Goal: Task Accomplishment & Management: Use online tool/utility

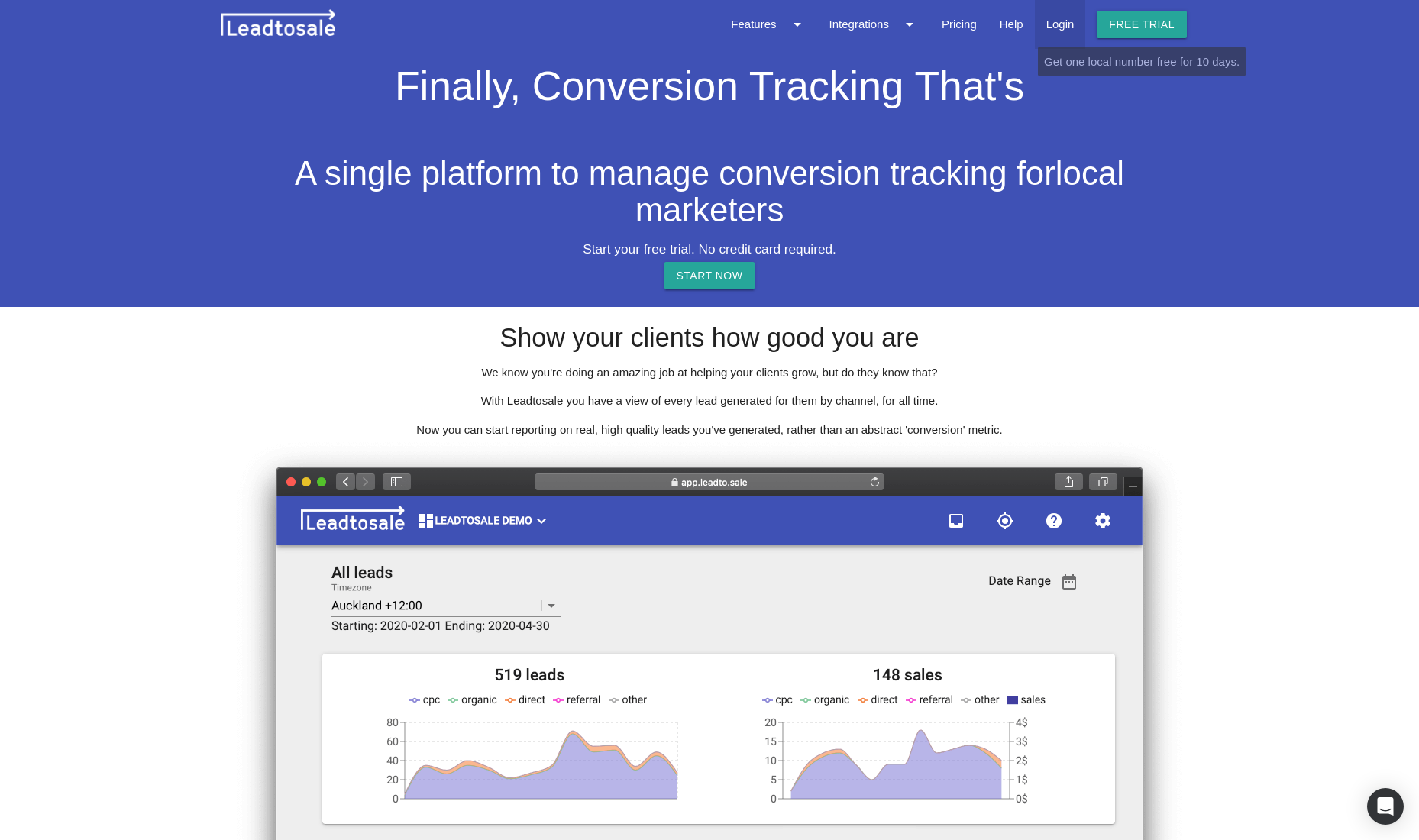
click at [1051, 31] on link "Login" at bounding box center [1060, 24] width 51 height 49
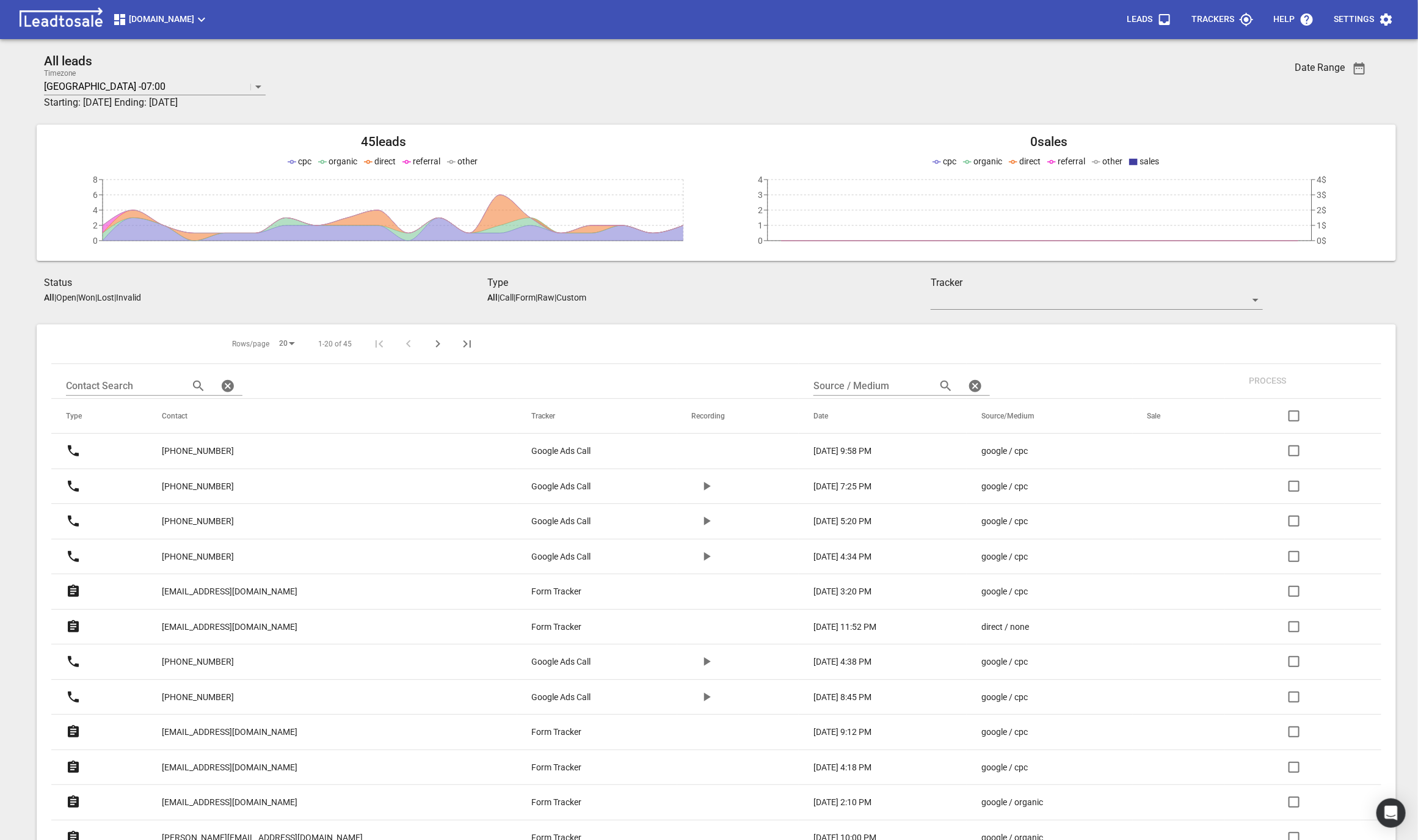
click at [150, 3] on div "Modernroofing.co.nz Leads Trackers Help Settings" at bounding box center [709, 19] width 1418 height 39
click at [140, 16] on span "Modernroofing.co.nz" at bounding box center [160, 20] width 97 height 15
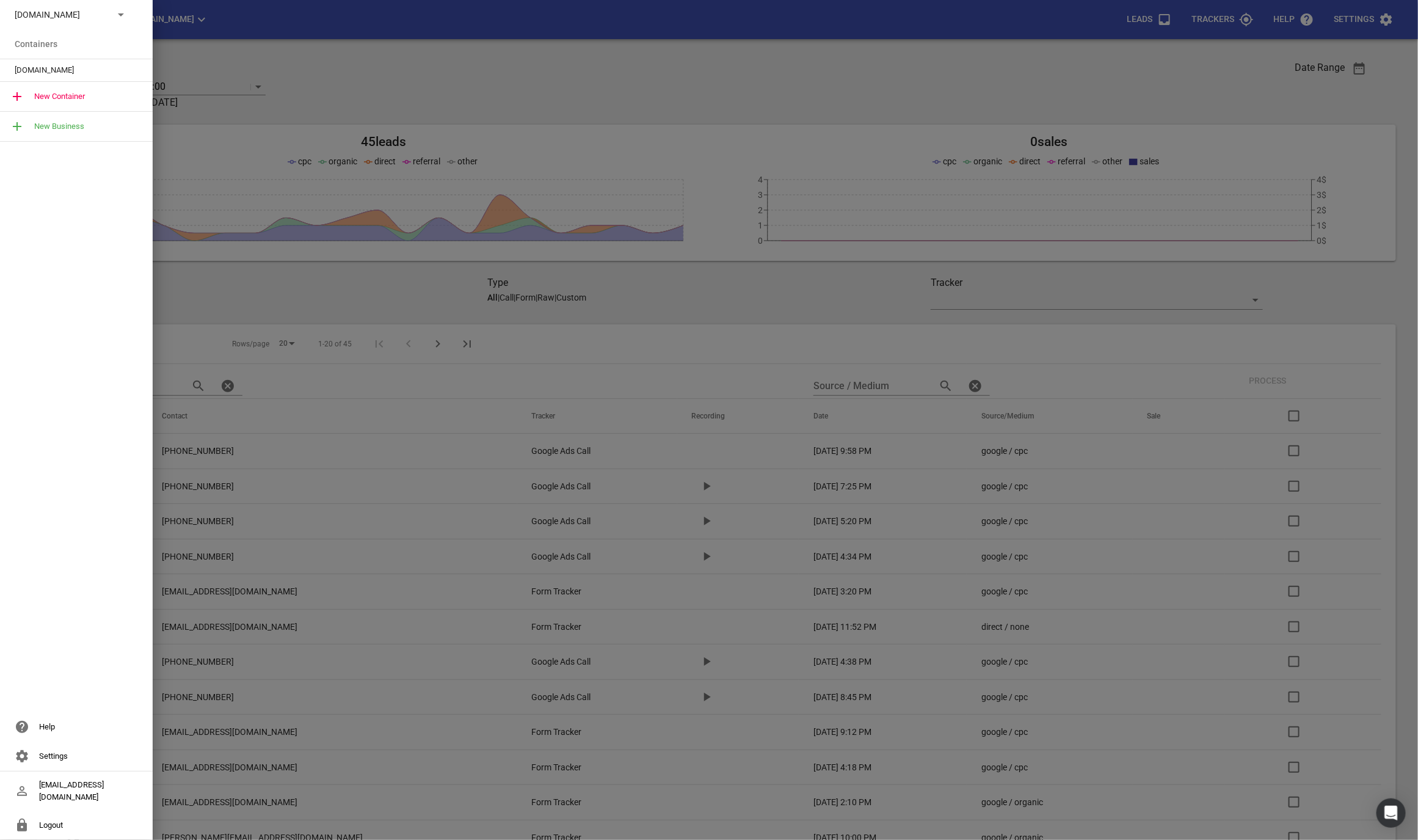
click at [74, 23] on div "Modernroofing.co.nz" at bounding box center [76, 15] width 153 height 30
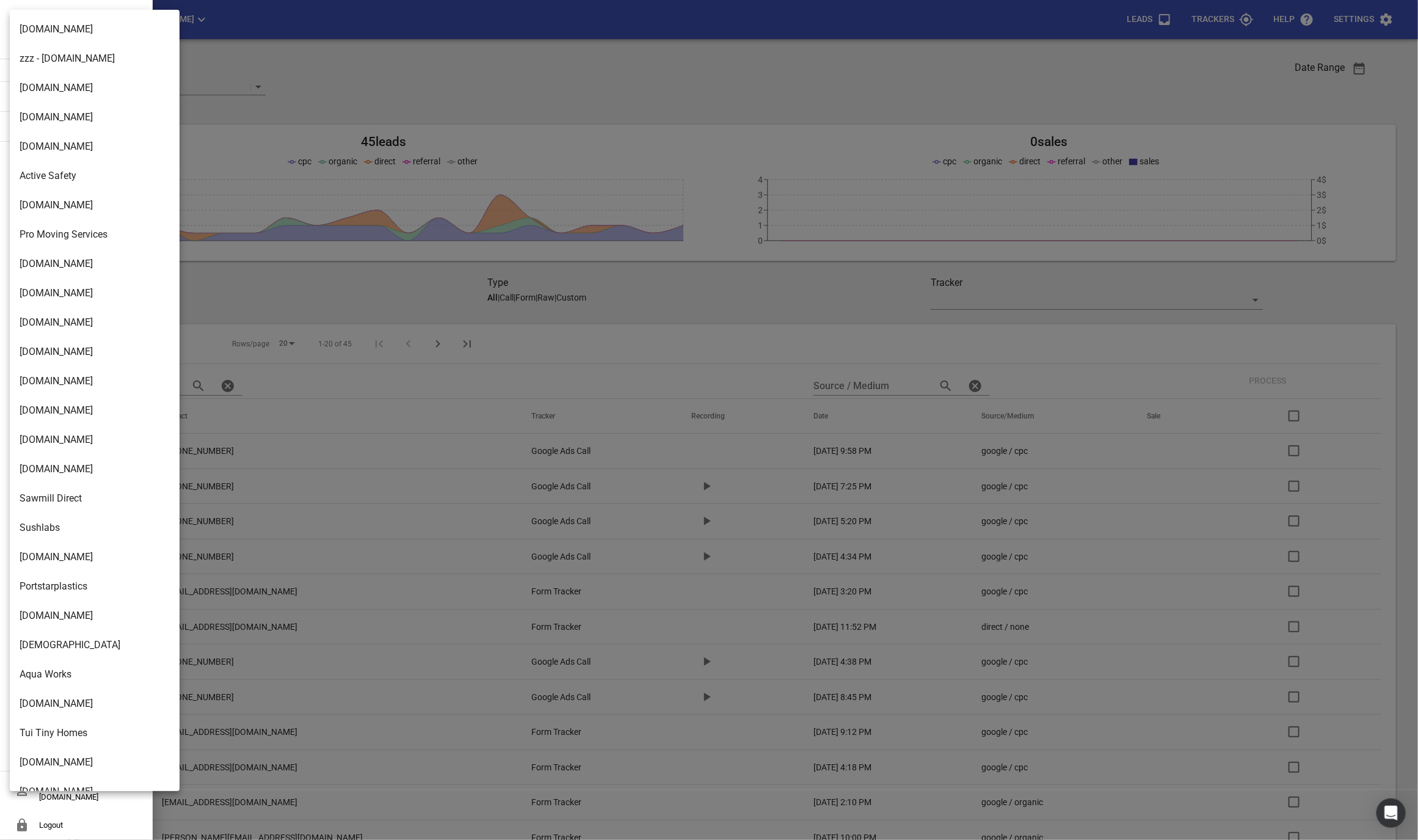
scroll to position [1748, 0]
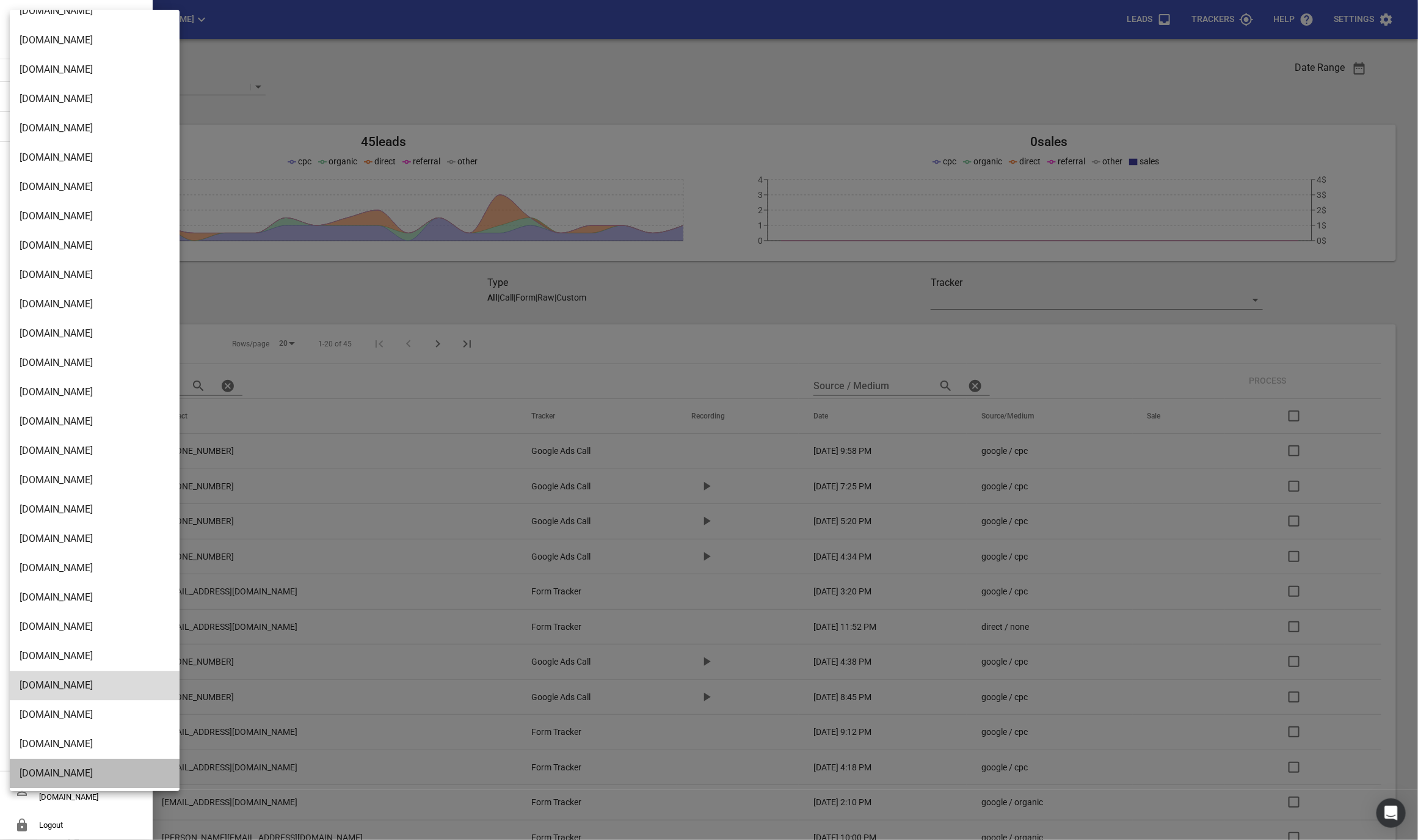
click at [32, 765] on li "[DOMAIN_NAME]" at bounding box center [94, 773] width 170 height 30
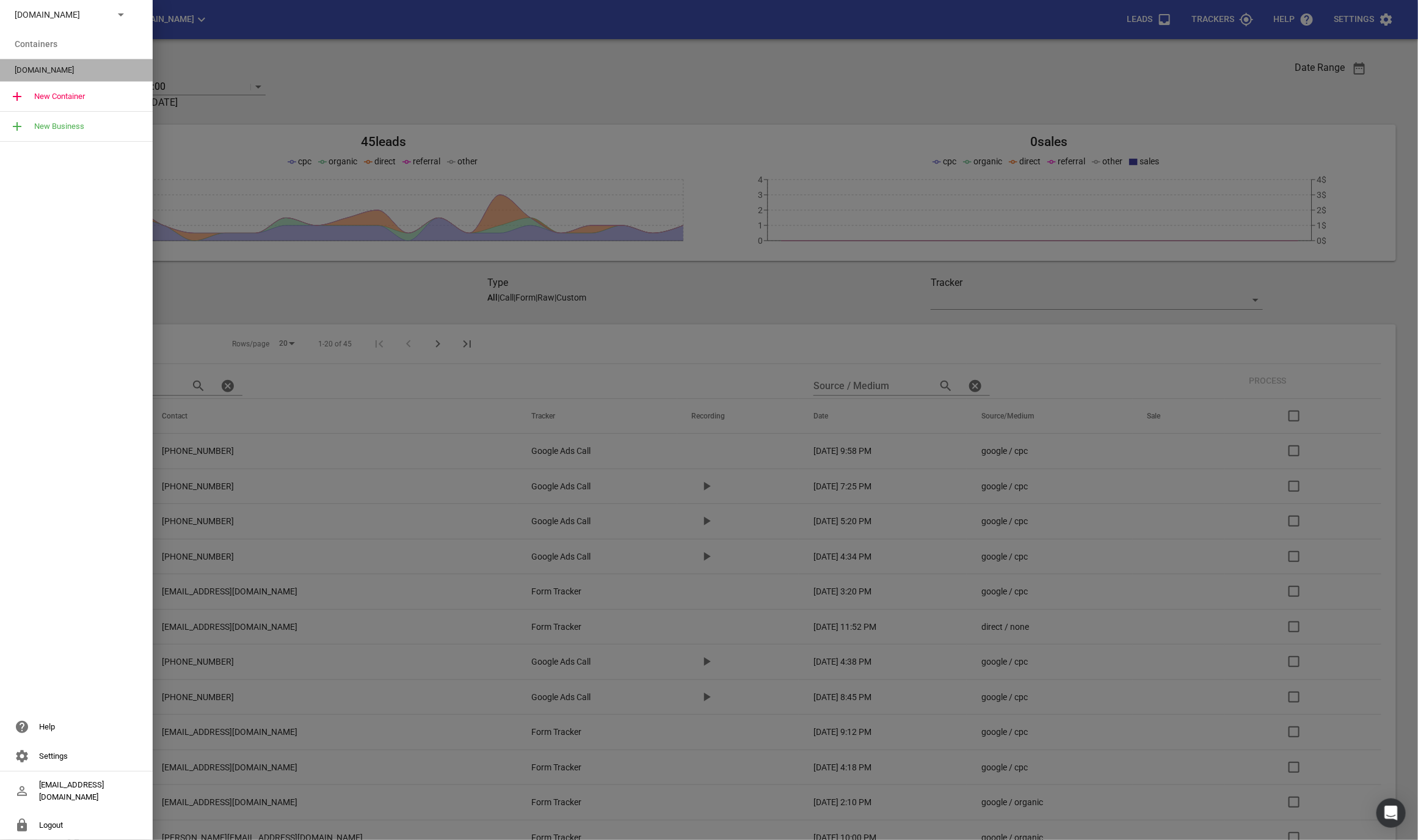
click at [24, 74] on span "[DOMAIN_NAME]" at bounding box center [72, 70] width 114 height 13
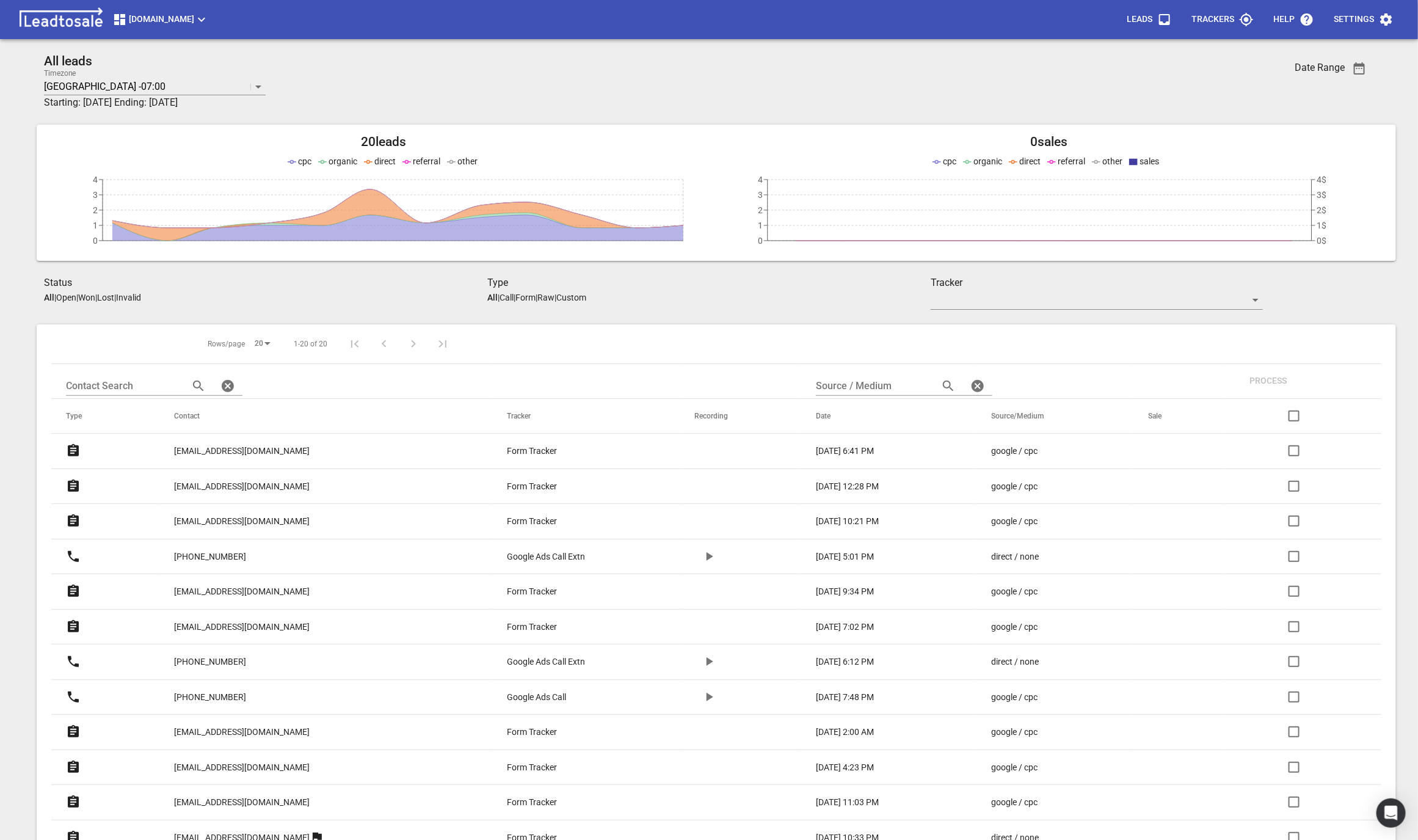
scroll to position [252, 0]
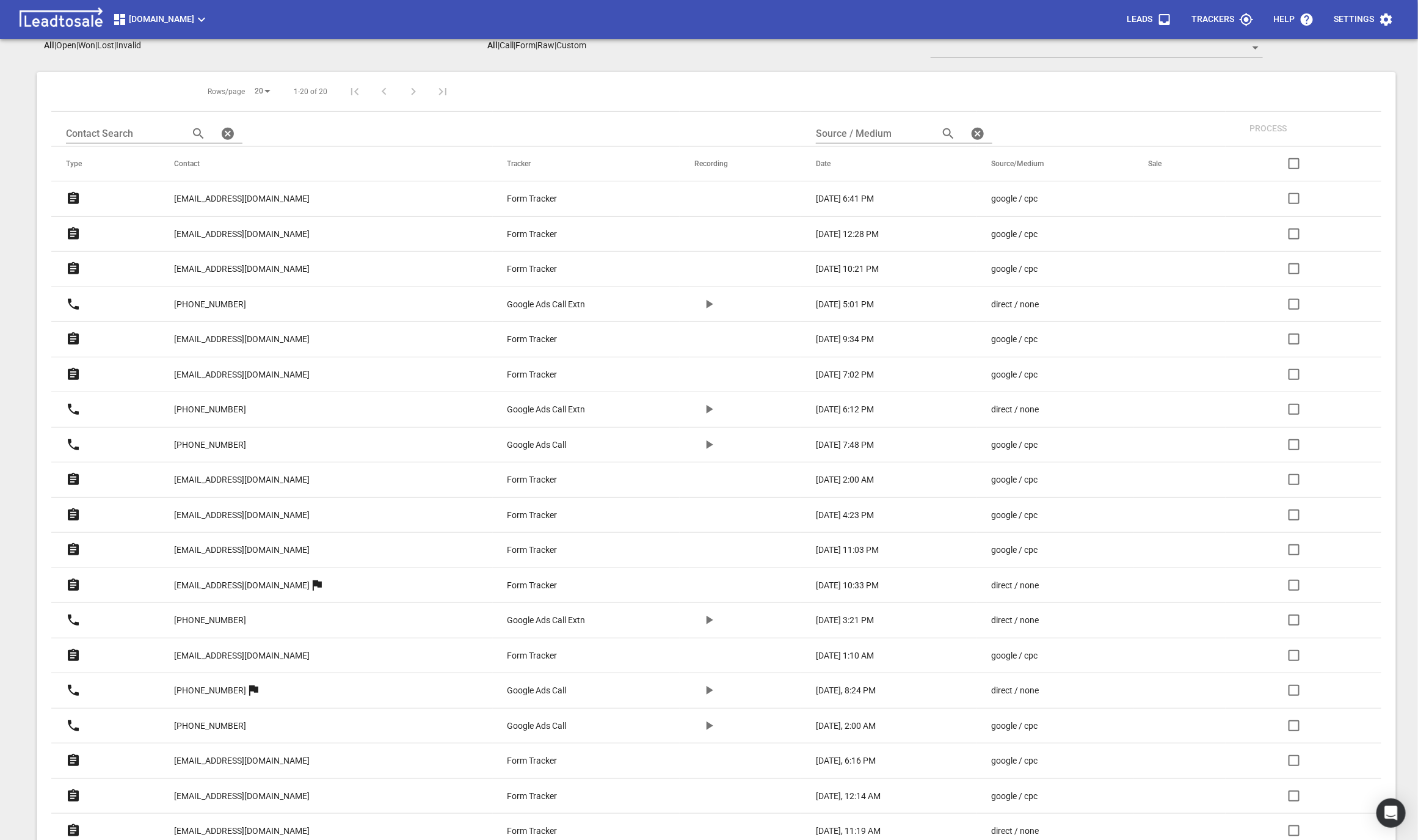
click at [232, 203] on p "[EMAIL_ADDRESS][DOMAIN_NAME]" at bounding box center [242, 199] width 136 height 13
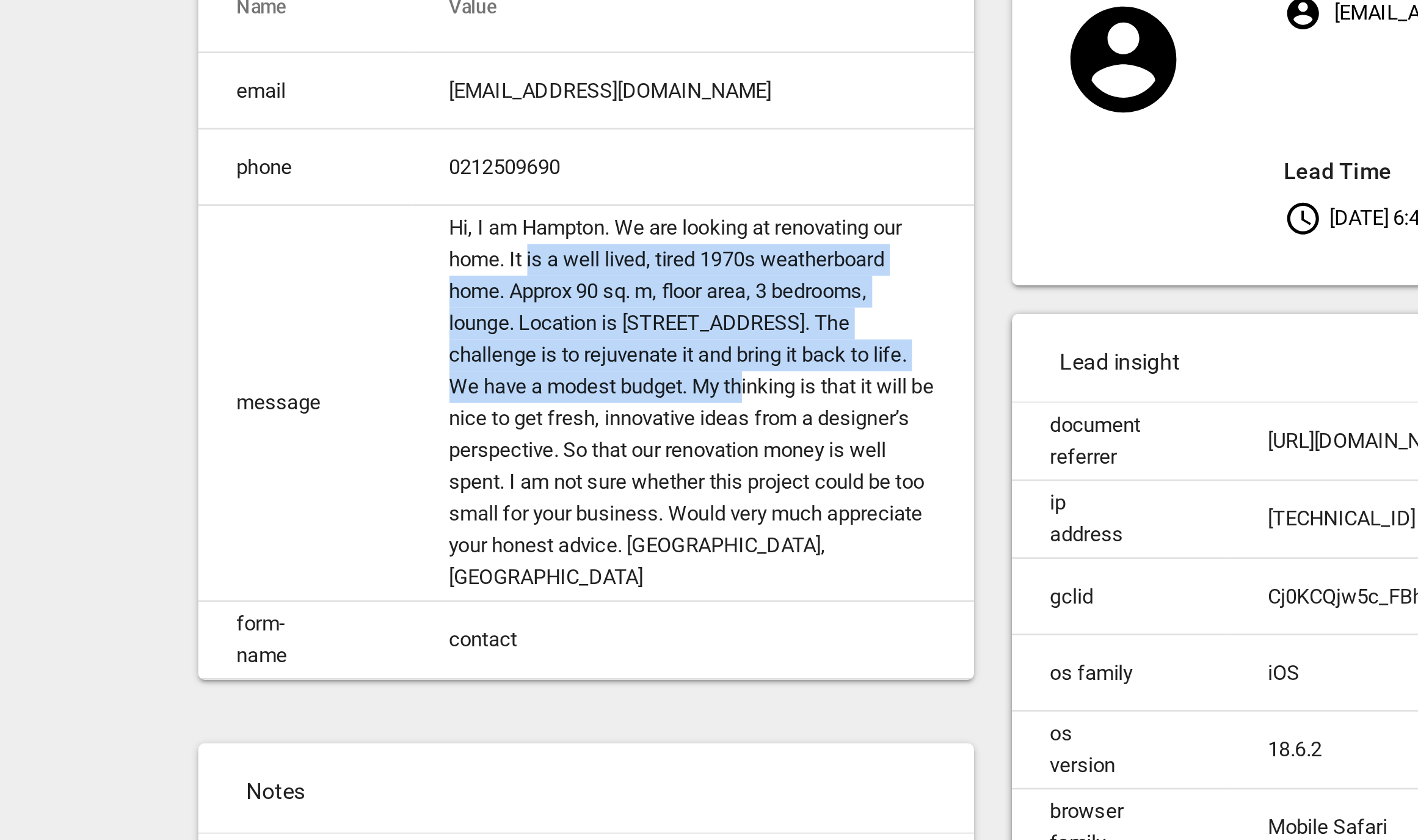
drag, startPoint x: 531, startPoint y: 246, endPoint x: 598, endPoint y: 289, distance: 79.6
click at [598, 289] on td "Hi, I am Hampton. We are looking at renovating our home. It is a well lived, ti…" at bounding box center [593, 297] width 216 height 152
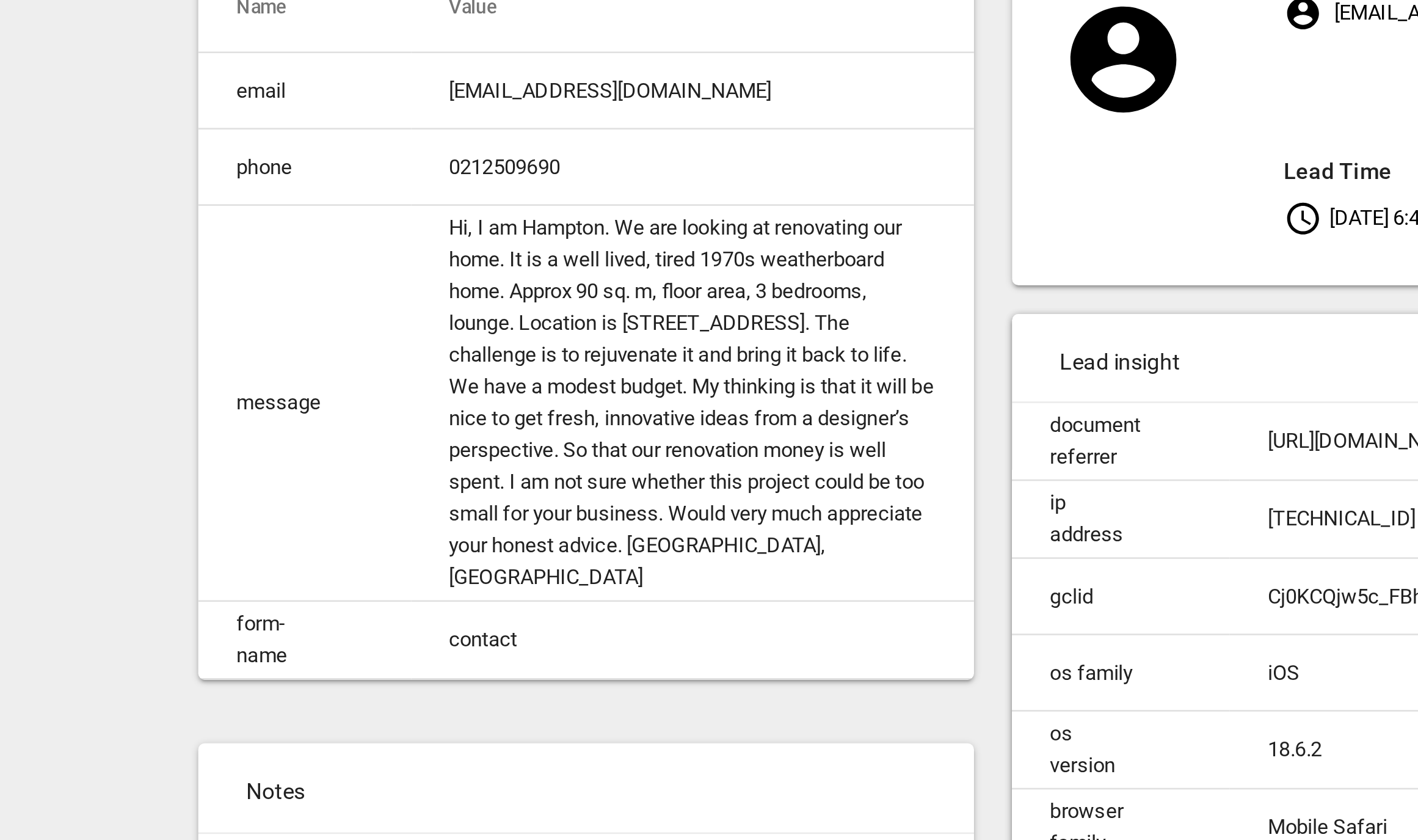
click at [619, 328] on td "Hi, I am Hampton. We are looking at renovating our home. It is a well lived, ti…" at bounding box center [593, 297] width 216 height 152
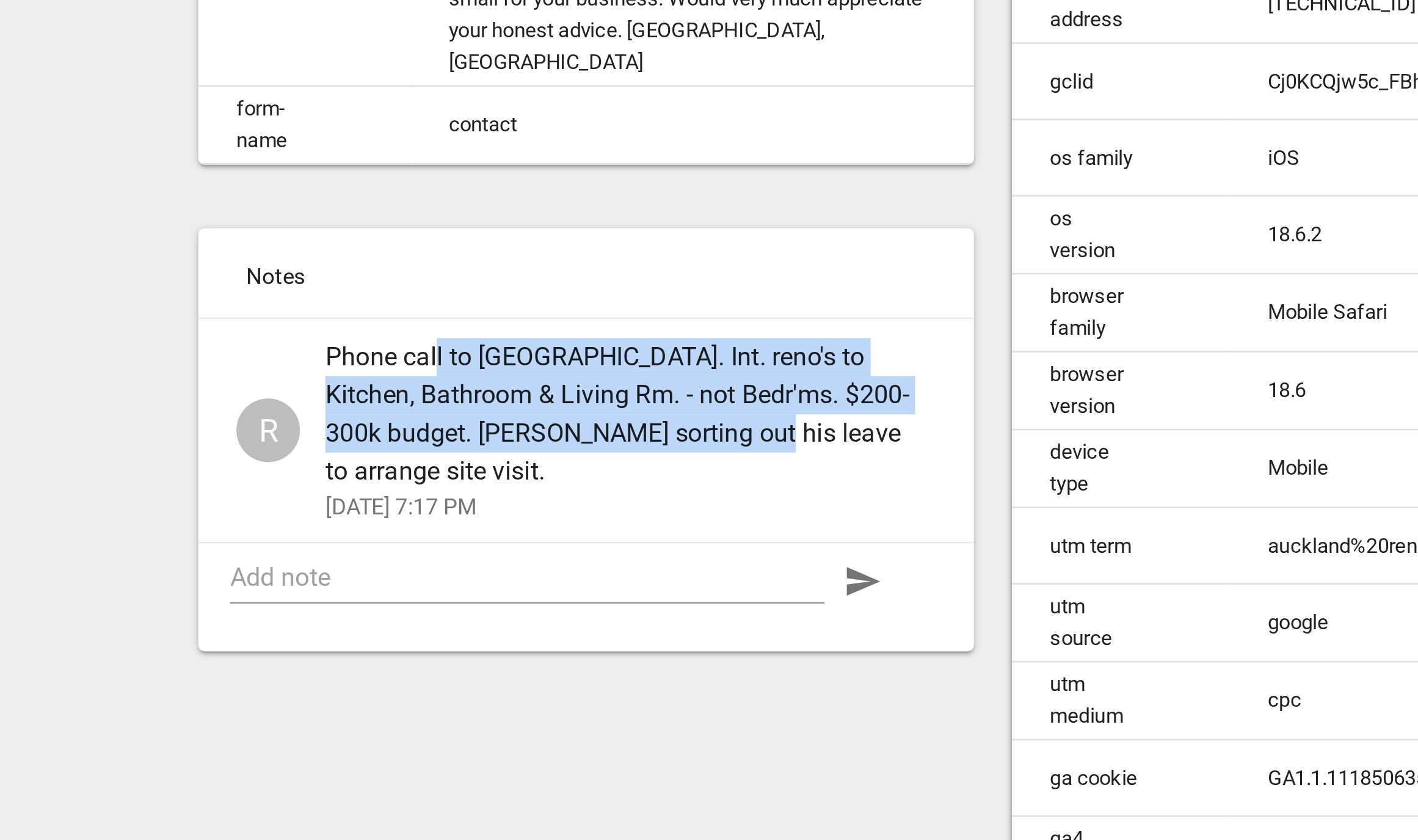
drag, startPoint x: 495, startPoint y: 478, endPoint x: 639, endPoint y: 504, distance: 146.3
click at [639, 504] on span "Phone call to Hampton. Int. reno's to Kitchen, Bathroom & Living Rm. - not Bedr…" at bounding box center [565, 499] width 224 height 58
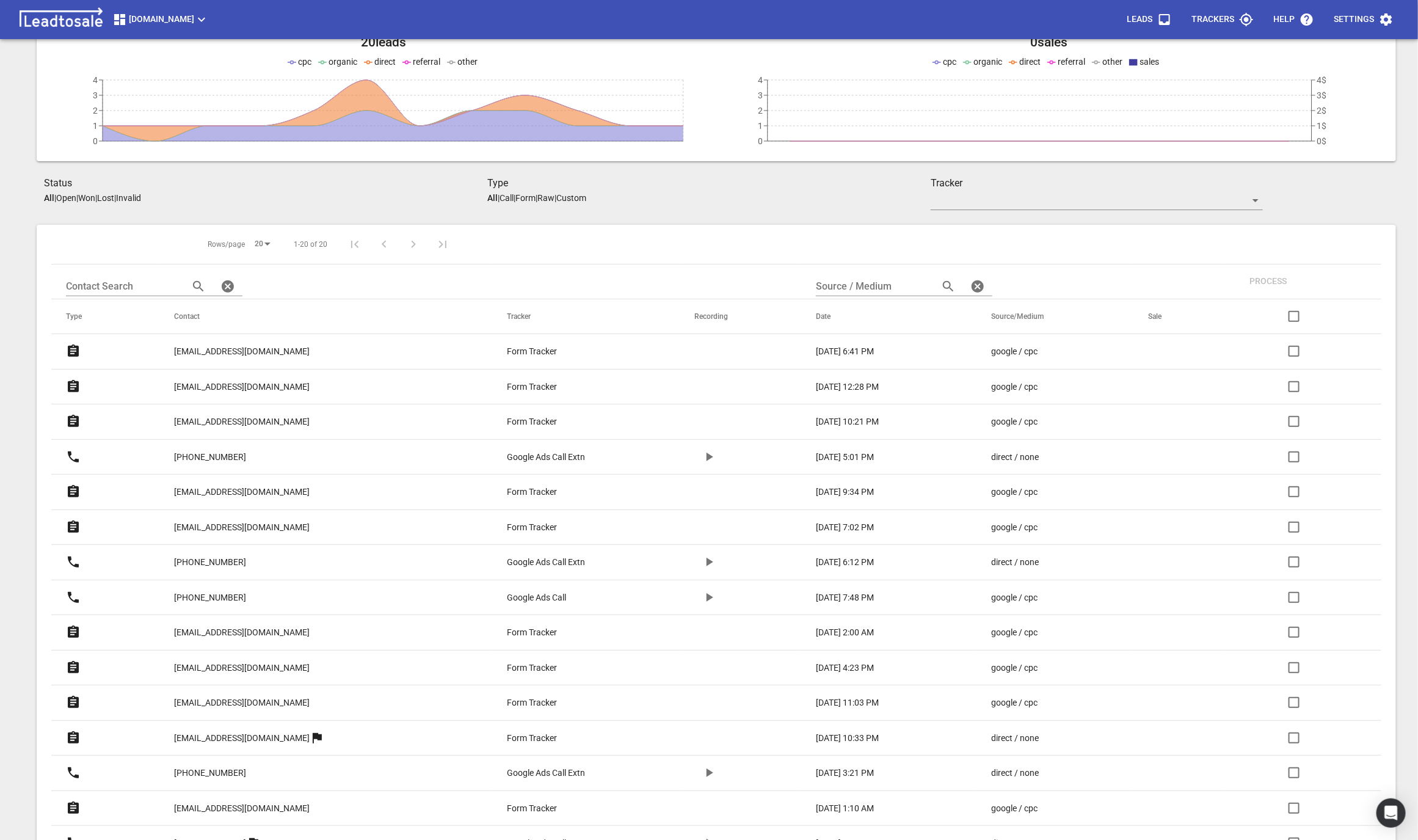
scroll to position [113, 0]
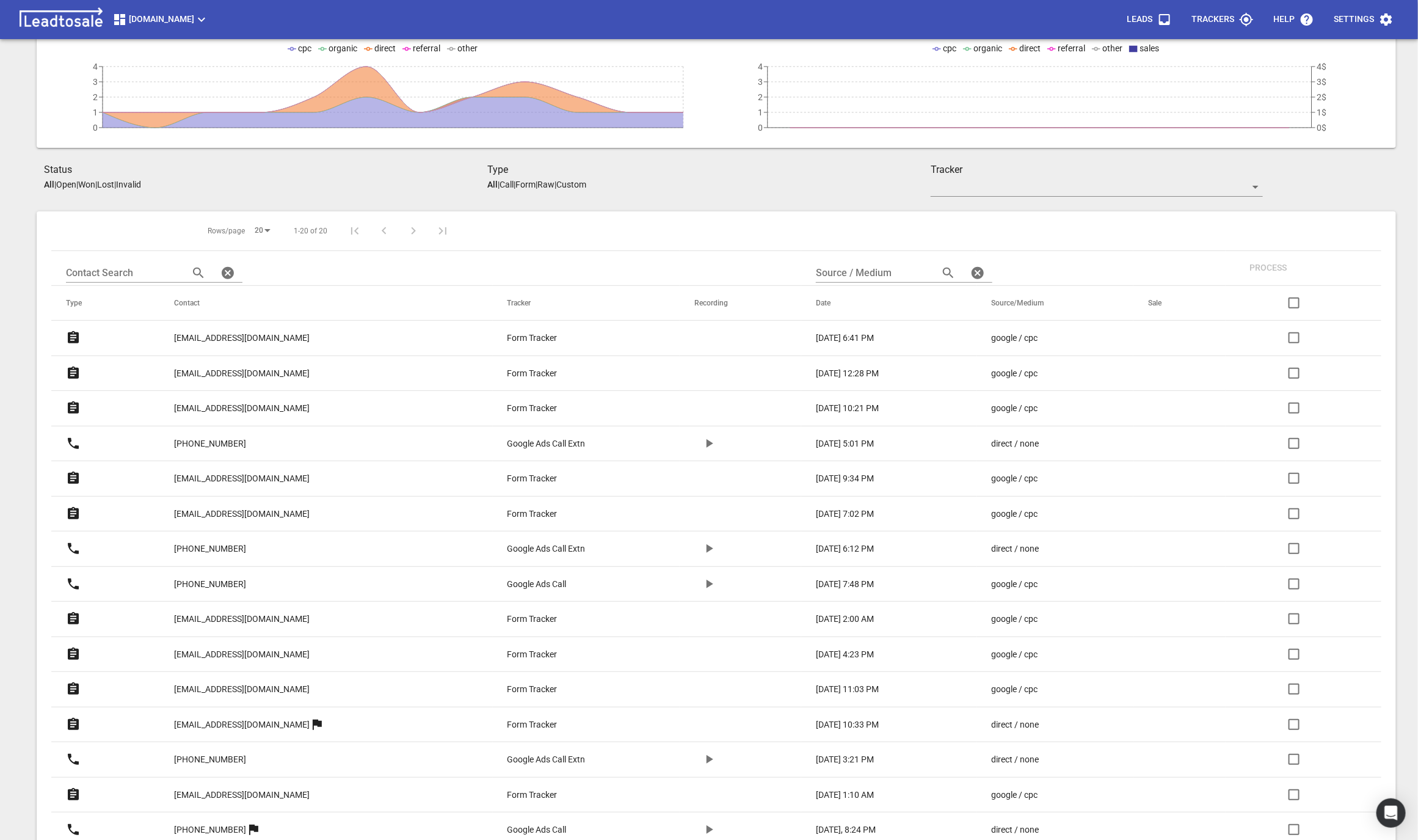
click at [240, 336] on p "[EMAIL_ADDRESS][DOMAIN_NAME]" at bounding box center [242, 337] width 136 height 13
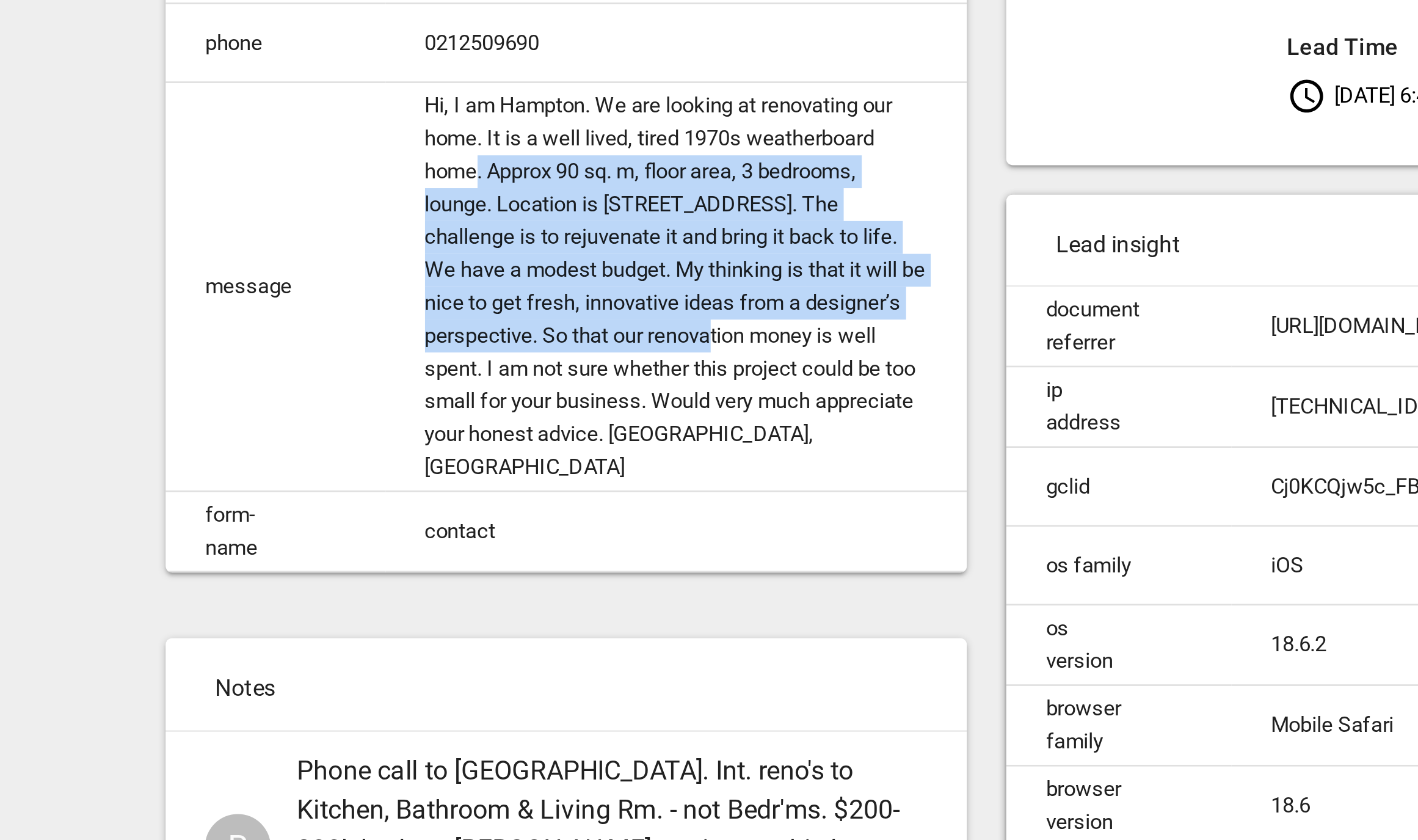
drag, startPoint x: 521, startPoint y: 253, endPoint x: 604, endPoint y: 316, distance: 104.2
click at [605, 314] on td "Hi, I am Hampton. We are looking at renovating our home. It is a well lived, ti…" at bounding box center [593, 297] width 216 height 152
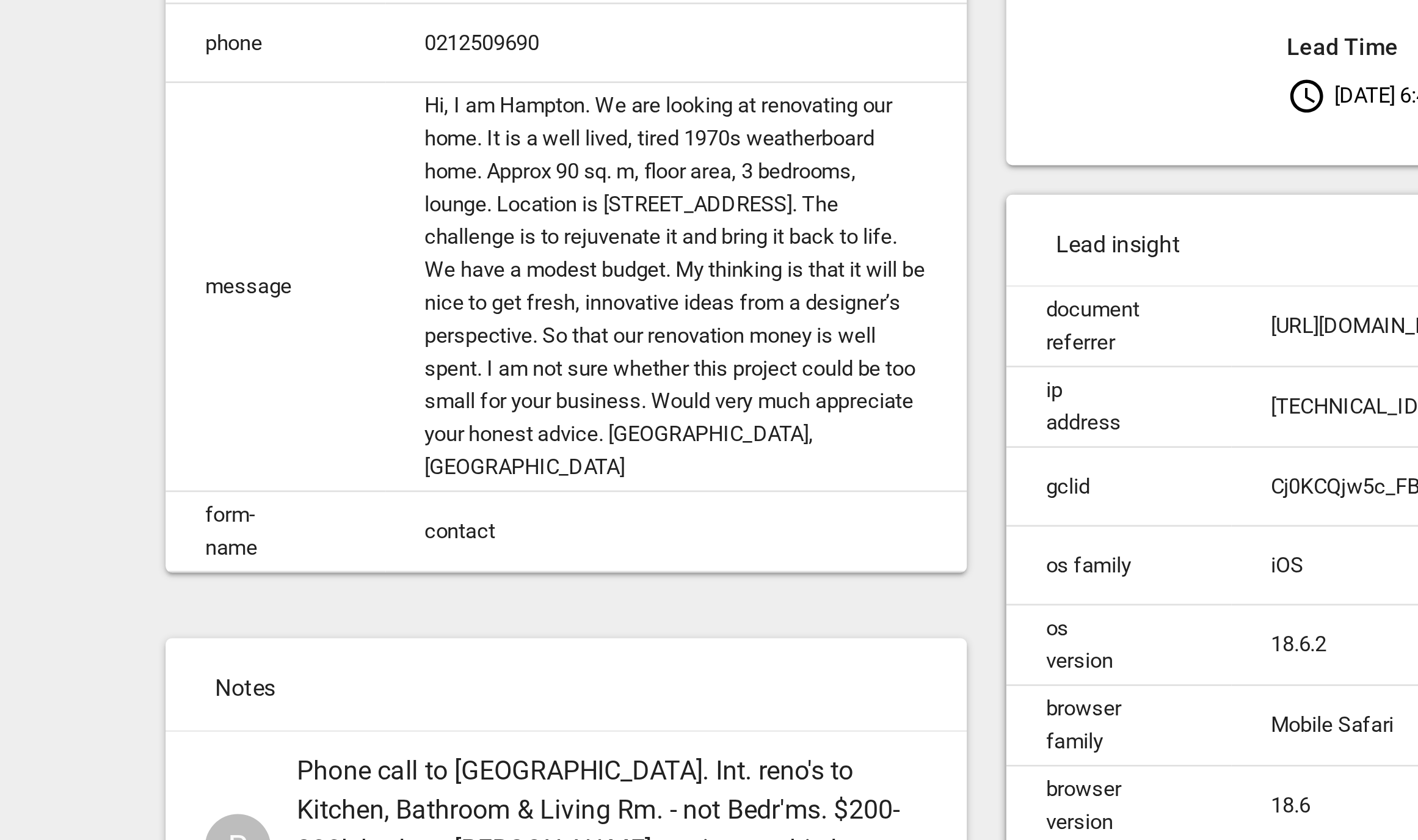
click at [629, 344] on td "Hi, I am Hampton. We are looking at renovating our home. It is a well lived, ti…" at bounding box center [593, 297] width 216 height 152
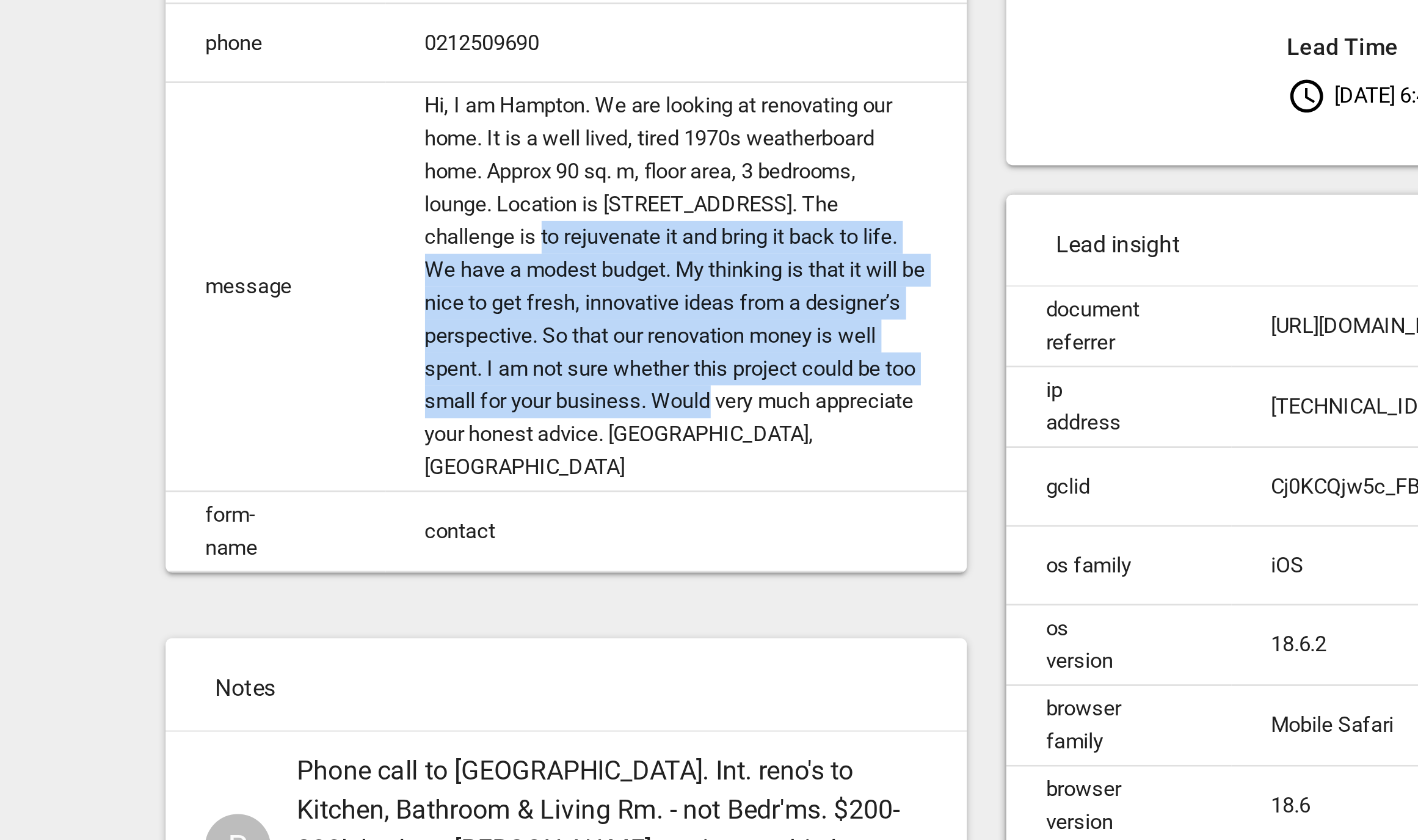
drag, startPoint x: 533, startPoint y: 275, endPoint x: 616, endPoint y: 335, distance: 102.4
click at [616, 335] on td "Hi, I am Hampton. We are looking at renovating our home. It is a well lived, ti…" at bounding box center [593, 297] width 216 height 152
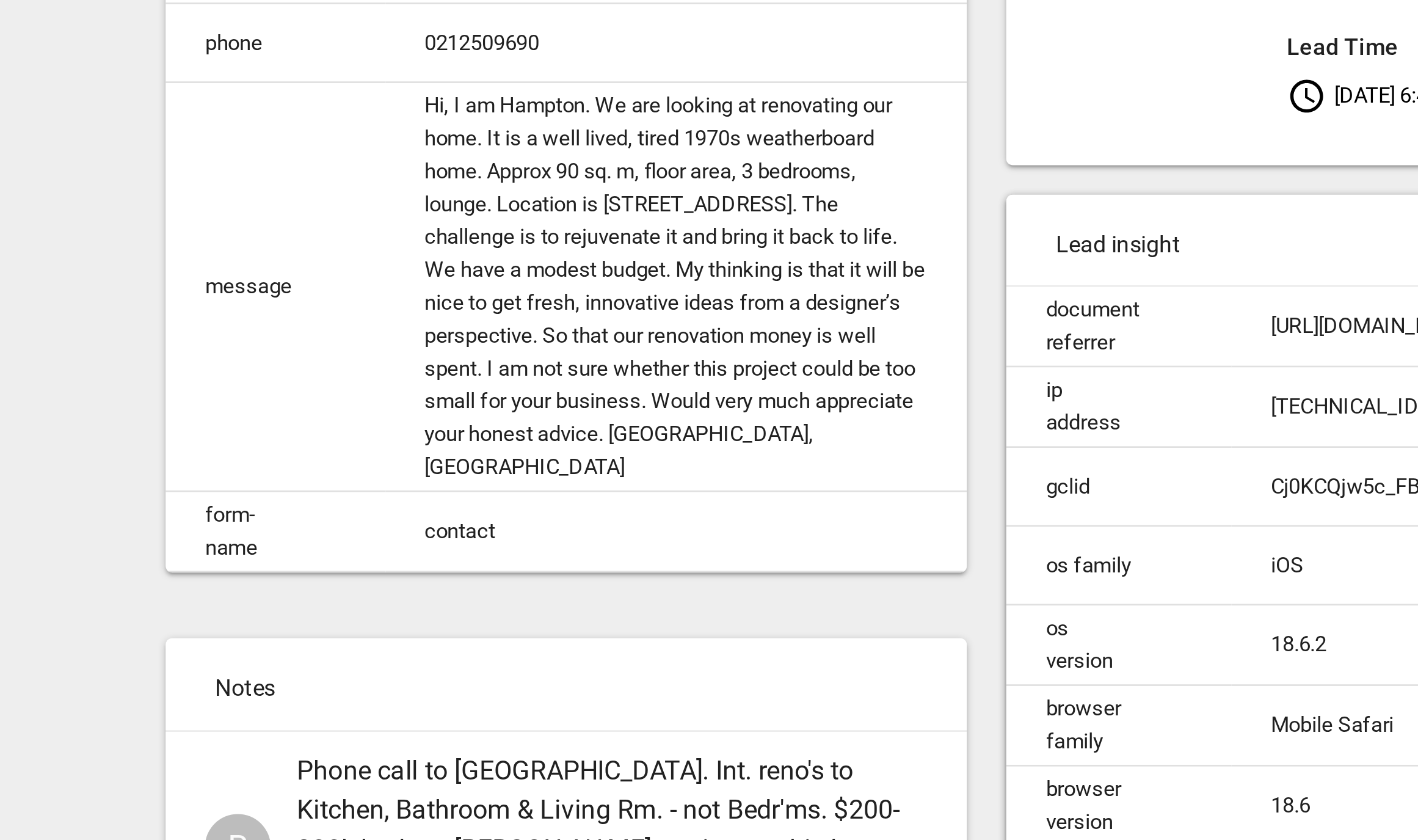
click at [620, 348] on td "Hi, I am Hampton. We are looking at renovating our home. It is a well lived, ti…" at bounding box center [593, 297] width 216 height 152
drag, startPoint x: 582, startPoint y: 253, endPoint x: 642, endPoint y: 285, distance: 68.0
click at [644, 283] on td "Hi, I am Hampton. We are looking at renovating our home. It is a well lived, ti…" at bounding box center [593, 297] width 216 height 152
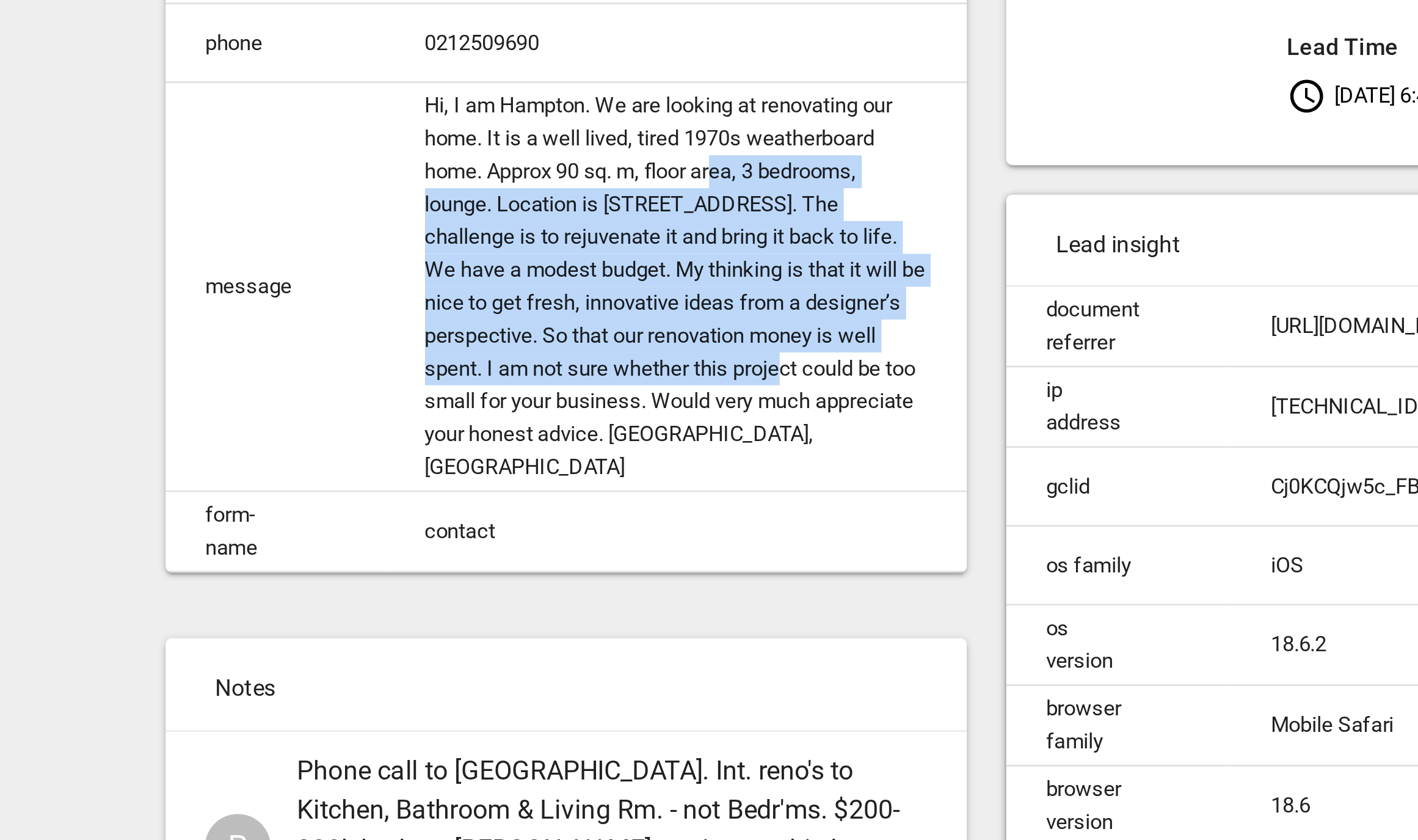
drag, startPoint x: 621, startPoint y: 328, endPoint x: 611, endPoint y: 256, distance: 72.7
click at [612, 256] on td "Hi, I am Hampton. We are looking at renovating our home. It is a well lived, ti…" at bounding box center [593, 297] width 216 height 152
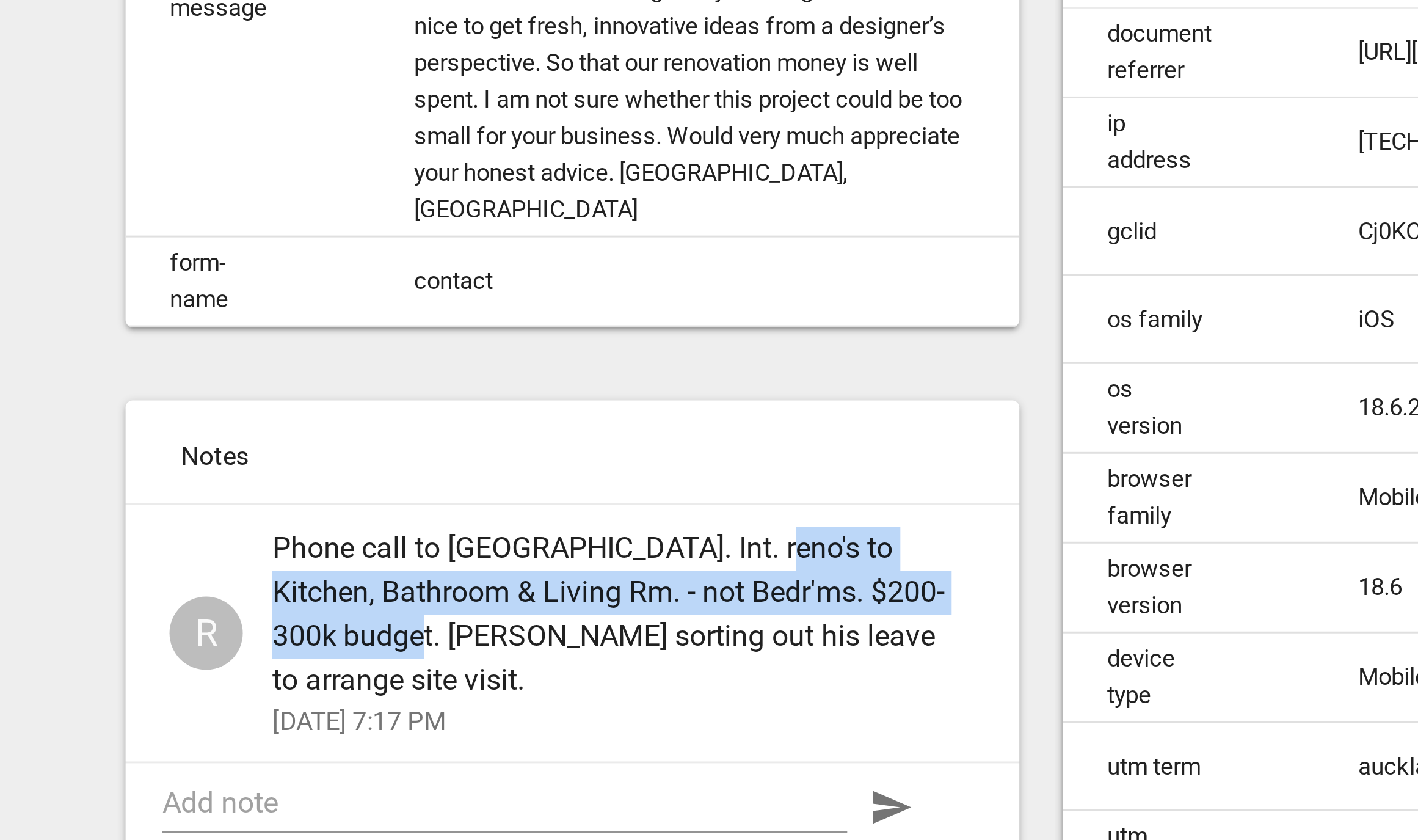
drag, startPoint x: 617, startPoint y: 478, endPoint x: 528, endPoint y: 508, distance: 93.9
click at [529, 508] on span "Phone call to Hampton. Int. reno's to Kitchen, Bathroom & Living Rm. - not Bedr…" at bounding box center [565, 499] width 224 height 58
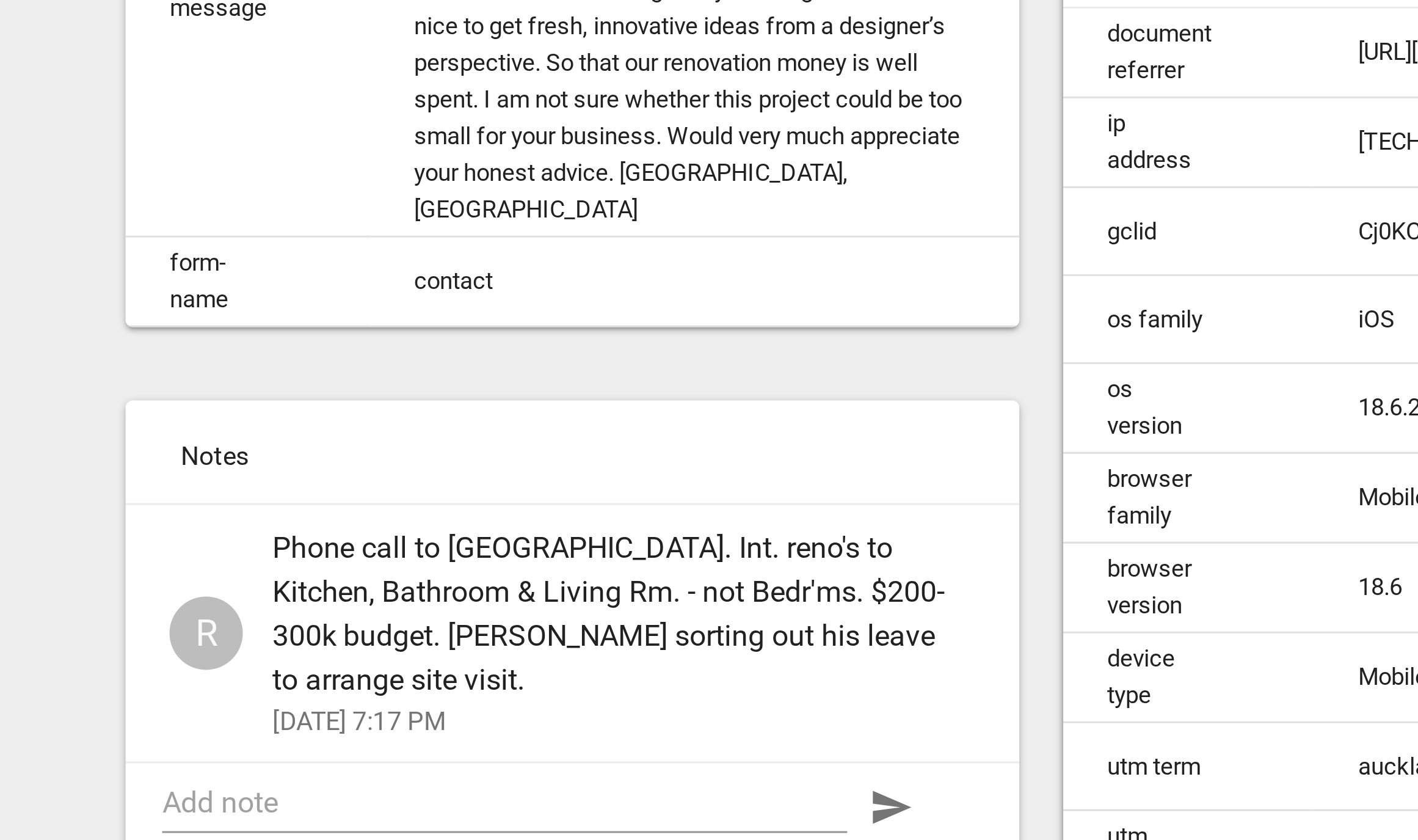
click at [591, 510] on span "Phone call to Hampton. Int. reno's to Kitchen, Bathroom & Living Rm. - not Bedr…" at bounding box center [565, 499] width 224 height 58
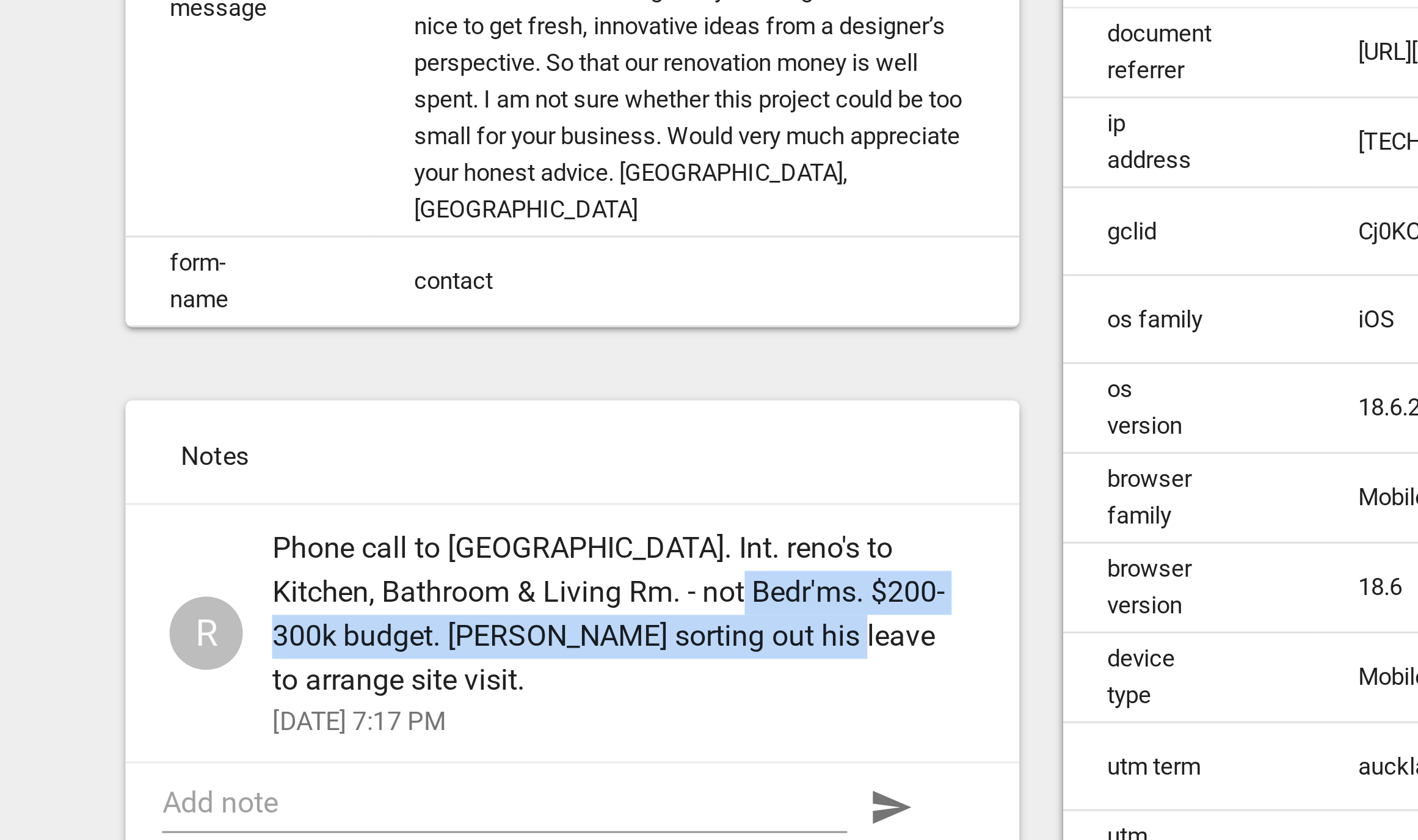
drag, startPoint x: 617, startPoint y: 486, endPoint x: 663, endPoint y: 507, distance: 50.6
click at [663, 507] on span "Phone call to Hampton. Int. reno's to Kitchen, Bathroom & Living Rm. - not Bedr…" at bounding box center [565, 499] width 224 height 58
